Goal: Navigation & Orientation: Find specific page/section

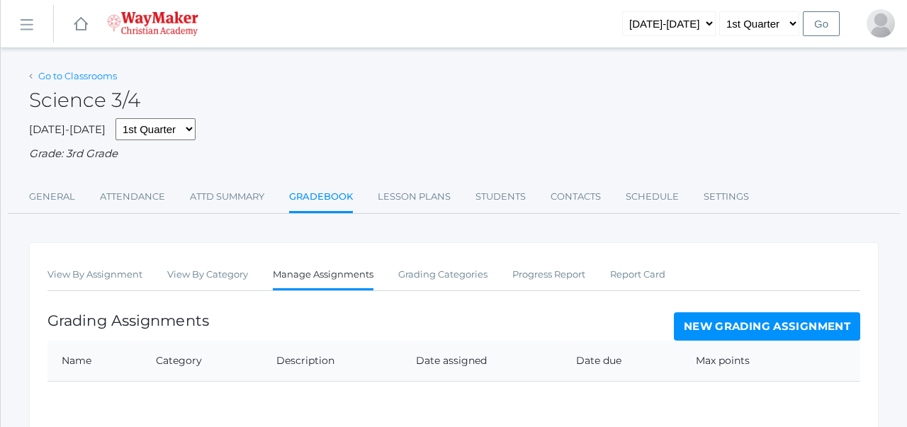
click at [94, 77] on link "Go to Classrooms" at bounding box center [77, 75] width 79 height 11
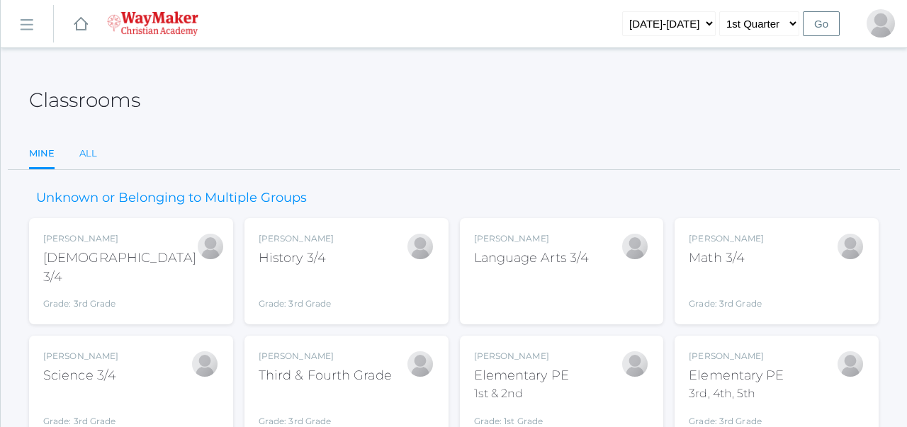
click at [89, 155] on link "All" at bounding box center [88, 154] width 18 height 28
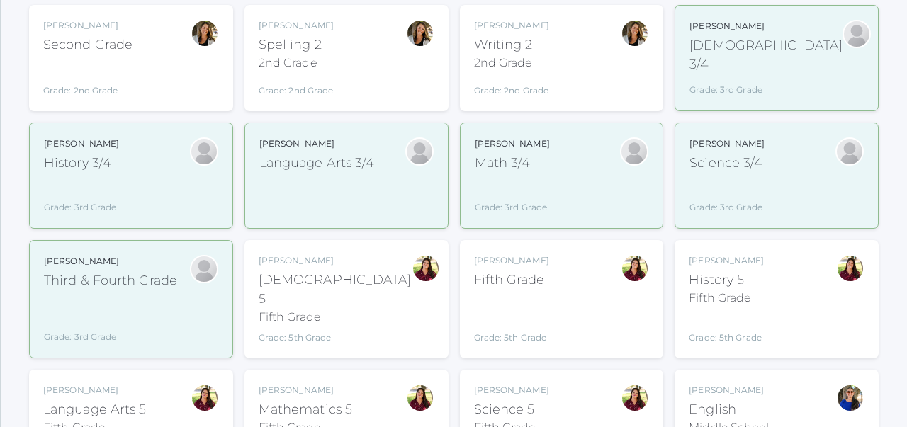
scroll to position [618, 0]
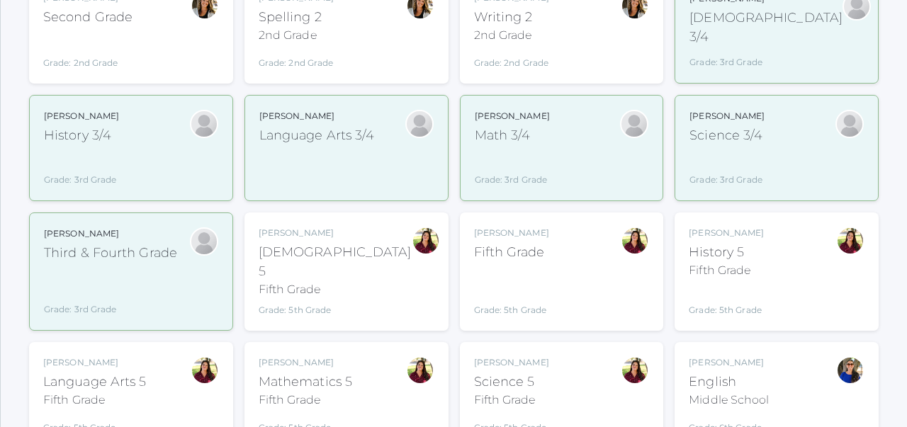
click at [716, 243] on div "History 5" at bounding box center [726, 252] width 75 height 19
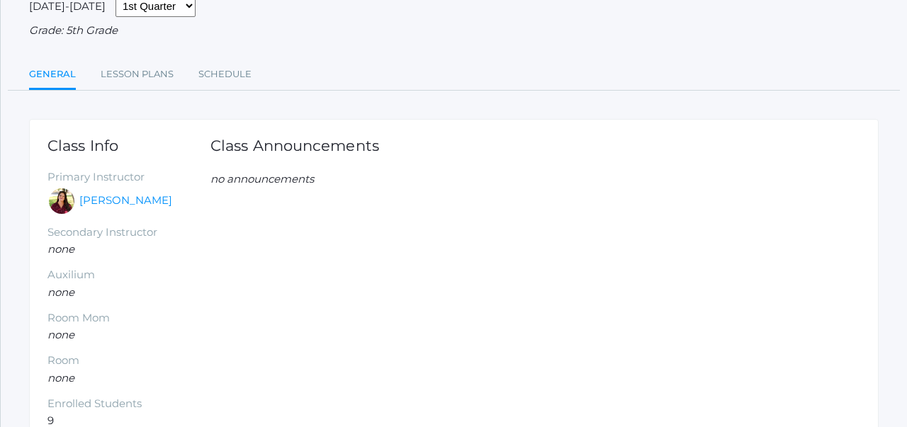
scroll to position [124, 0]
click at [153, 74] on link "Lesson Plans" at bounding box center [137, 74] width 73 height 28
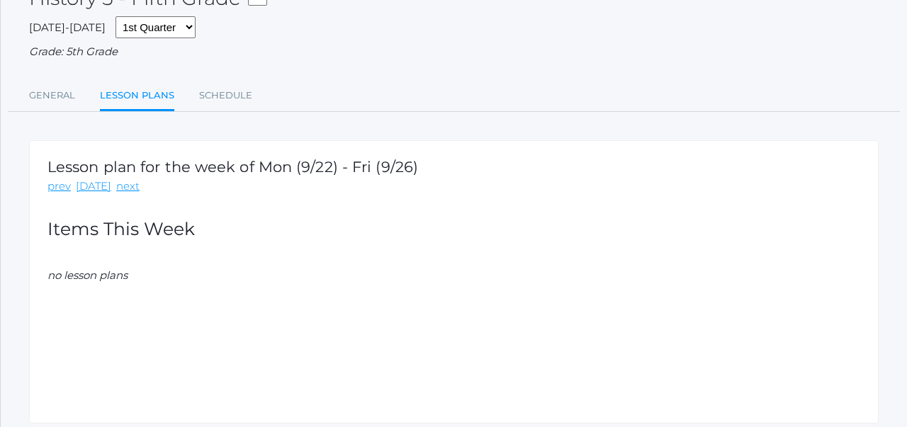
scroll to position [100, 0]
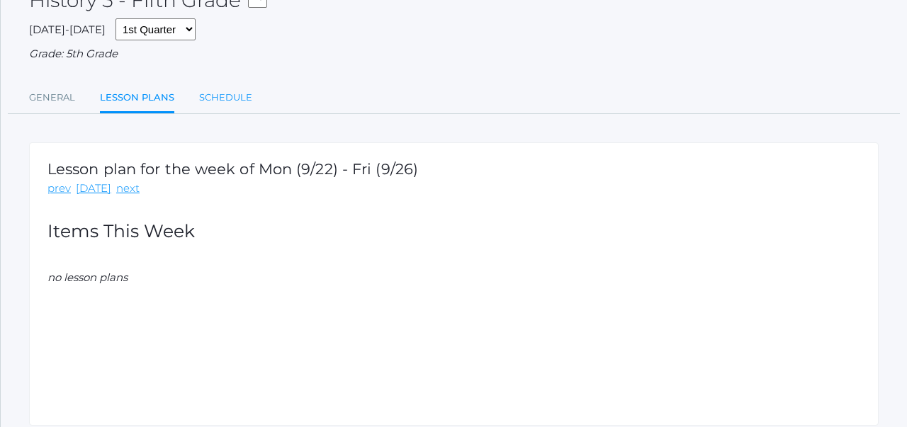
click at [230, 95] on link "Schedule" at bounding box center [225, 98] width 53 height 28
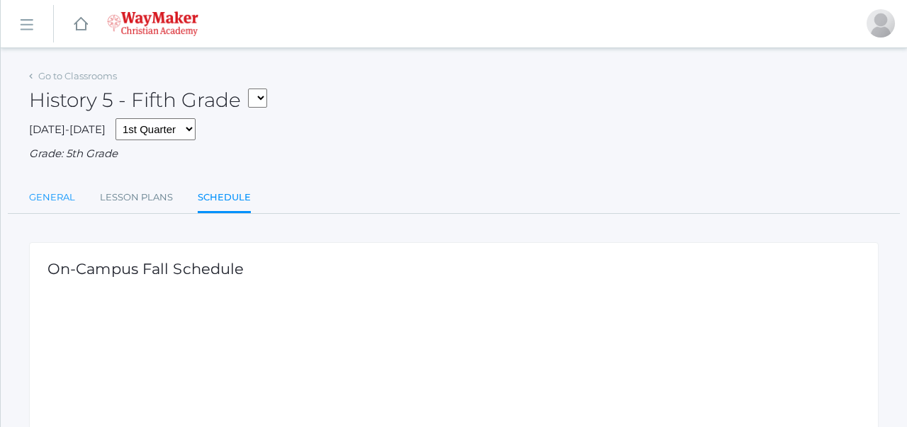
click at [47, 201] on link "General" at bounding box center [52, 198] width 46 height 28
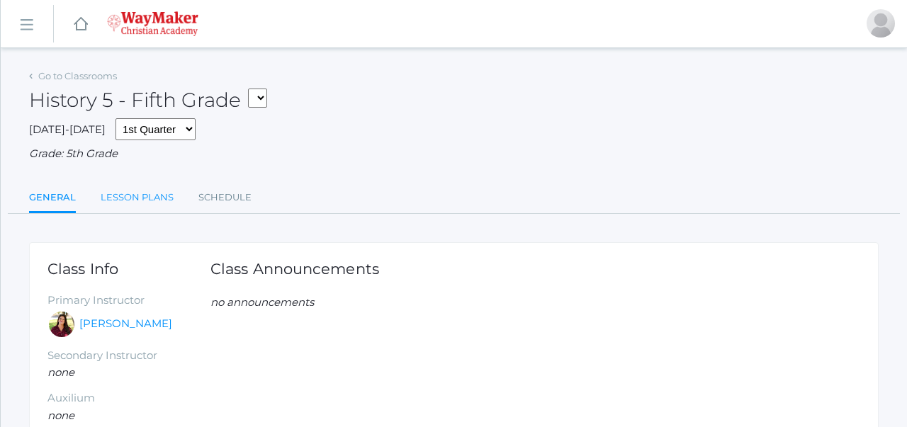
click at [133, 204] on link "Lesson Plans" at bounding box center [137, 198] width 73 height 28
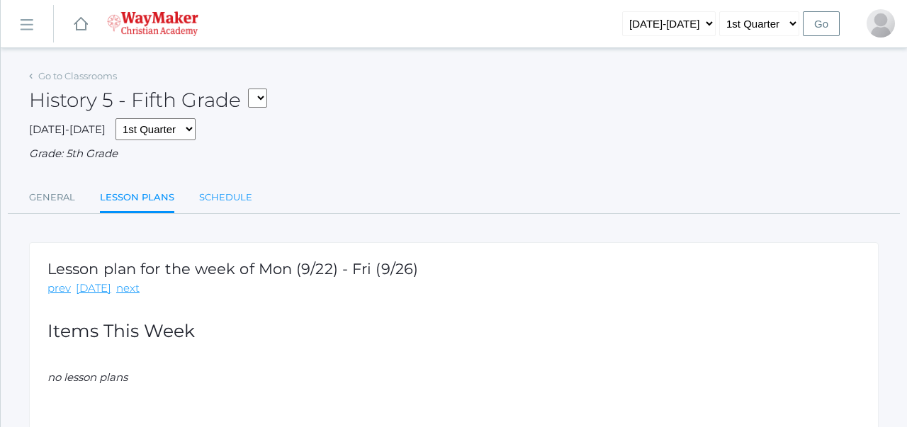
click at [229, 206] on link "Schedule" at bounding box center [225, 198] width 53 height 28
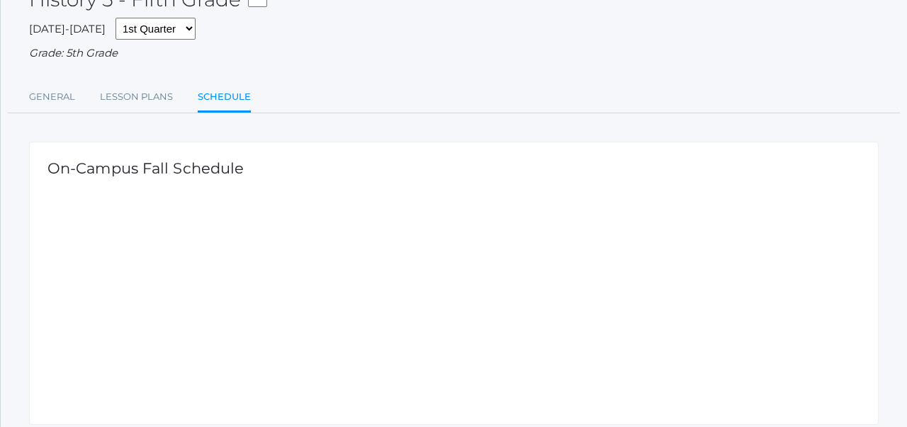
scroll to position [98, 0]
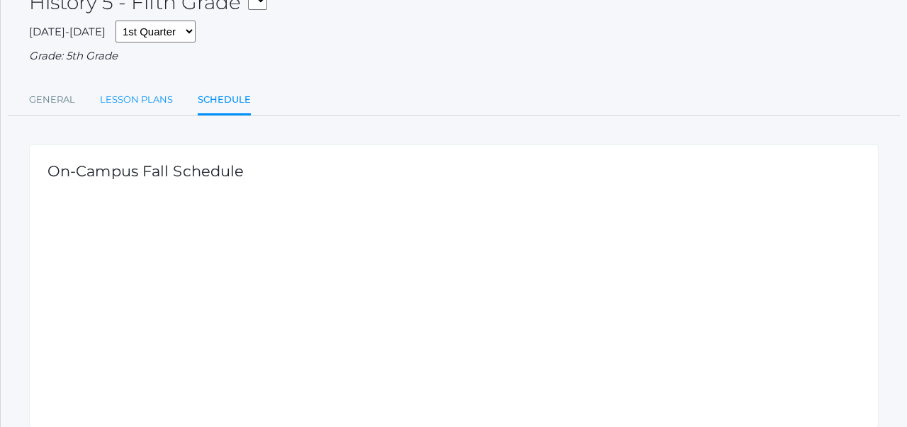
click at [138, 101] on link "Lesson Plans" at bounding box center [136, 100] width 73 height 28
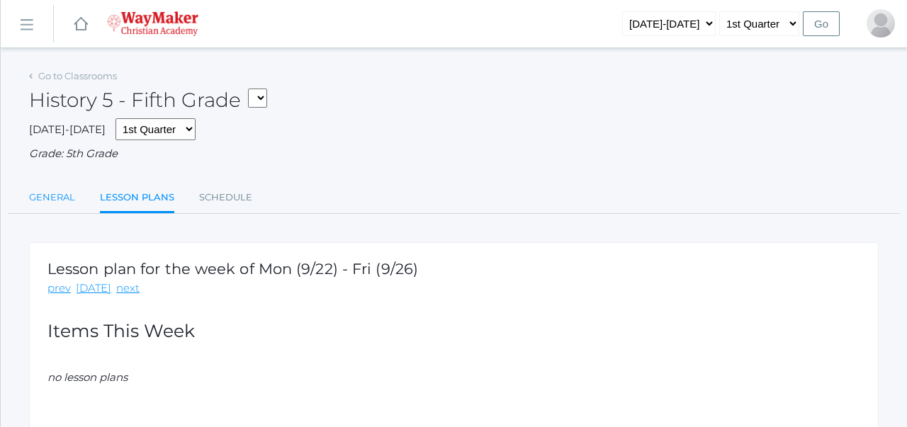
click at [57, 199] on link "General" at bounding box center [52, 198] width 46 height 28
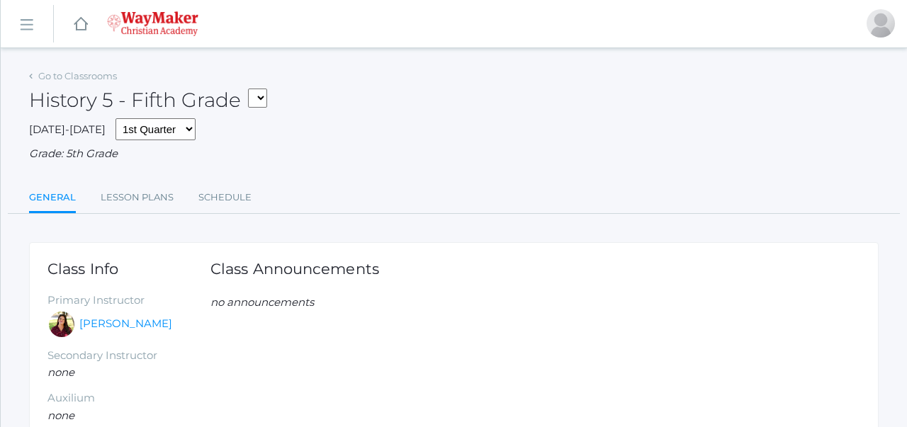
click at [85, 67] on div "History 5 - Fifth Grade 03ELEM - Language Arts 3/4 03ELEM - History 3/4 03ELEM …" at bounding box center [454, 92] width 850 height 52
click at [85, 74] on link "Go to Classrooms" at bounding box center [77, 75] width 79 height 11
